Goal: Information Seeking & Learning: Learn about a topic

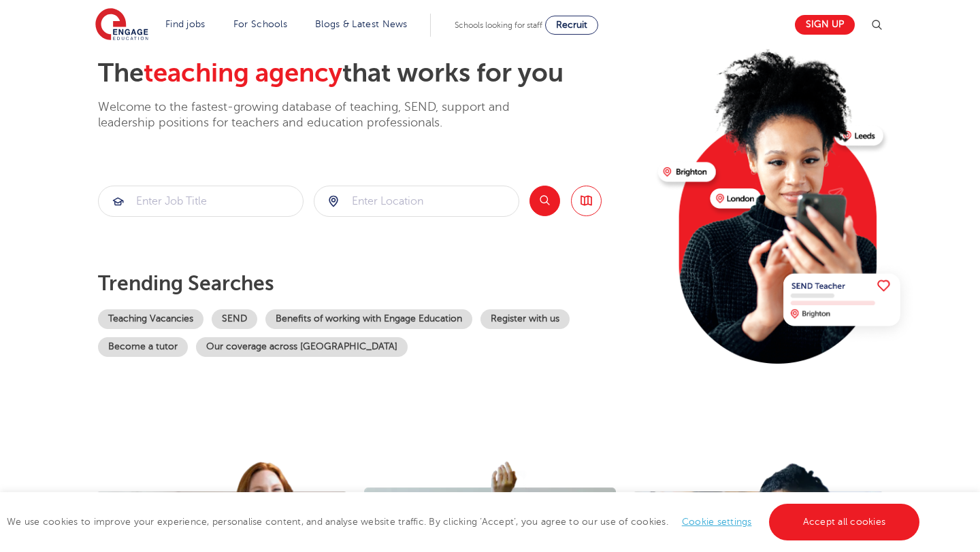
scroll to position [76, 0]
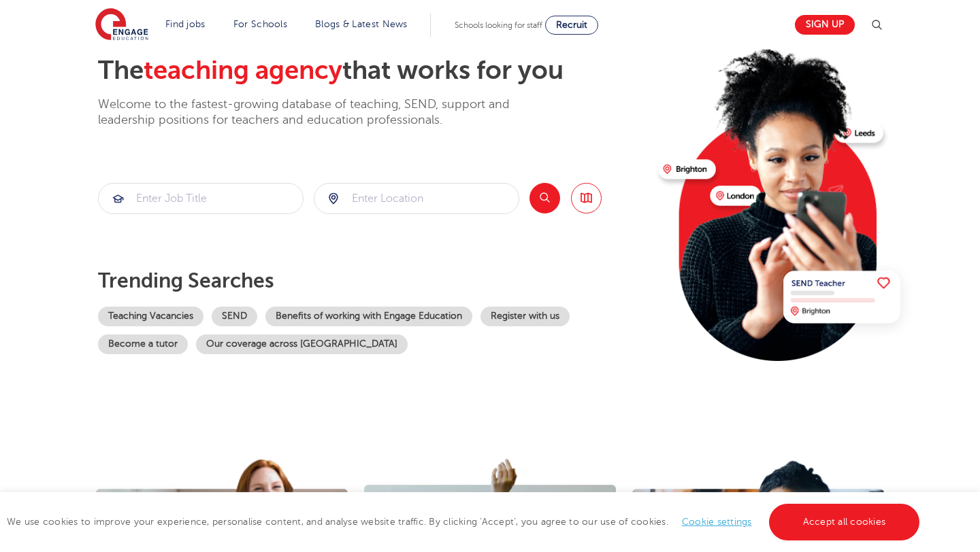
click at [542, 201] on button "Search" at bounding box center [544, 198] width 31 height 31
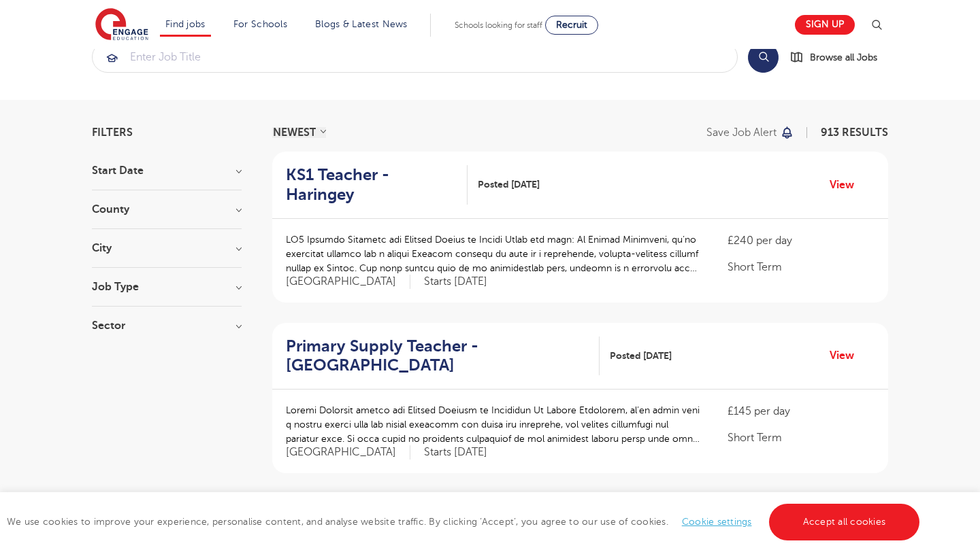
scroll to position [37, 0]
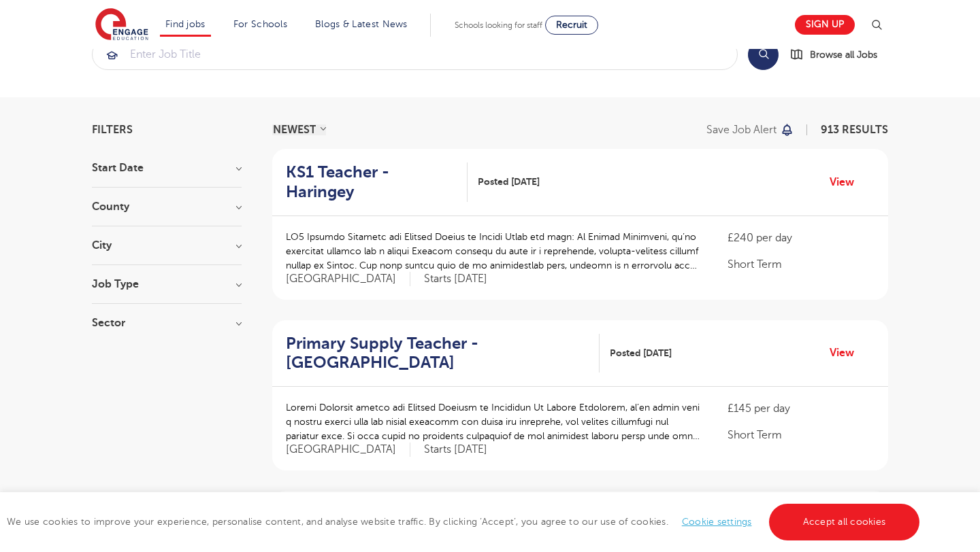
click at [205, 285] on h3 "Job Type" at bounding box center [167, 284] width 150 height 11
click at [105, 331] on div "Daily Supply 26" at bounding box center [167, 335] width 150 height 21
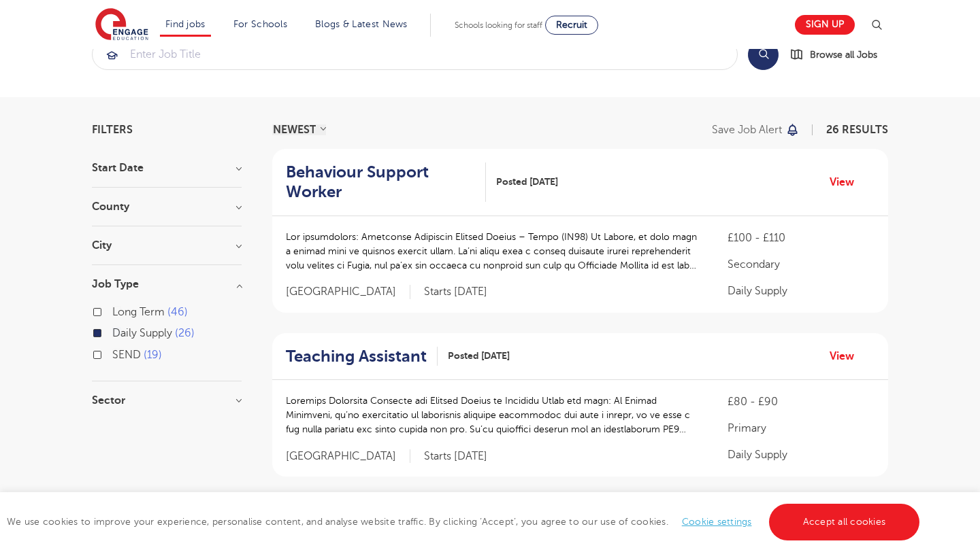
click at [105, 331] on div "Daily Supply 26" at bounding box center [167, 335] width 150 height 21
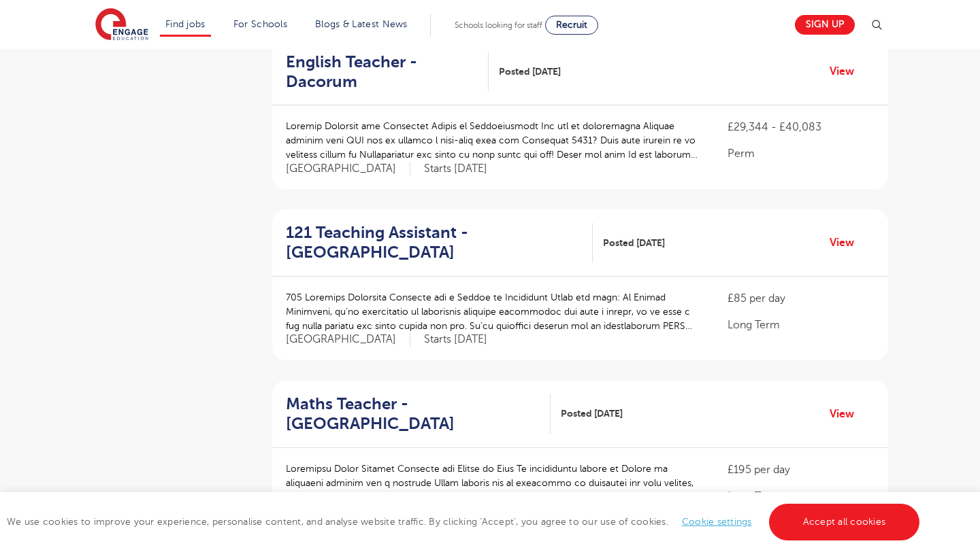
scroll to position [37, 0]
